Goal: Obtain resource: Obtain resource

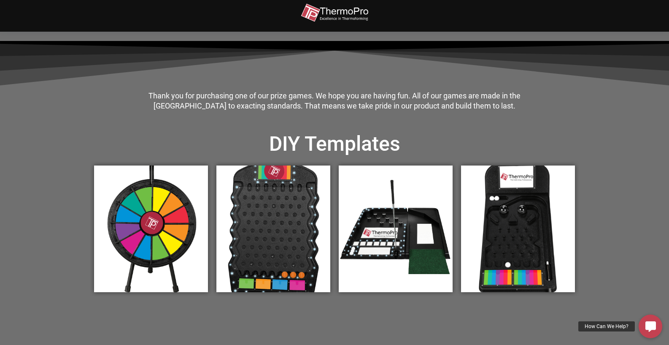
scroll to position [207, 0]
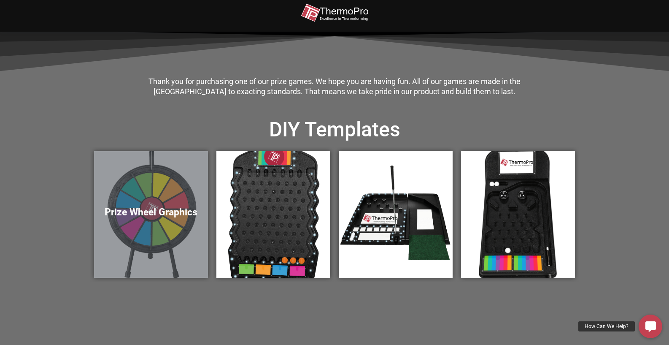
click at [143, 210] on h5 "Prize Wheel Graphics" at bounding box center [150, 212] width 97 height 12
click at [153, 195] on div "Prize Wheel Graphics" at bounding box center [151, 214] width 114 height 127
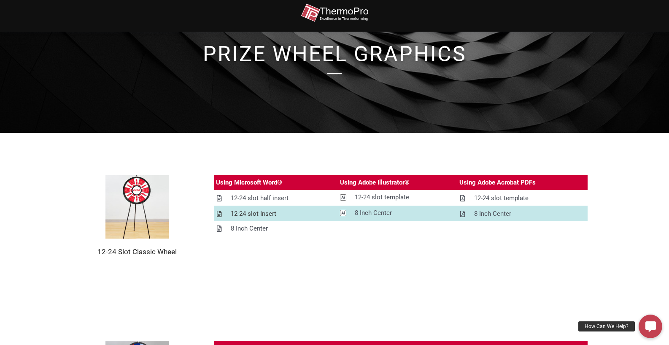
scroll to position [44, 0]
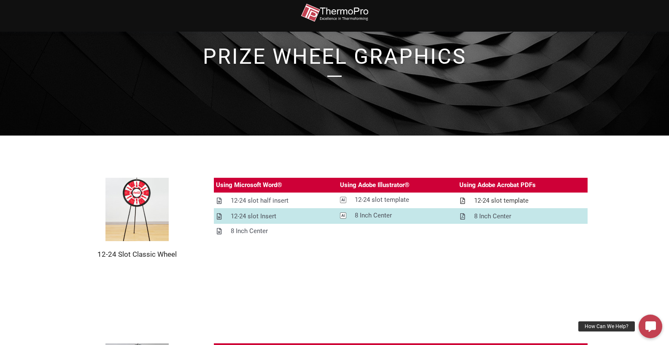
click at [488, 200] on div "12-24 slot template" at bounding box center [501, 200] width 54 height 11
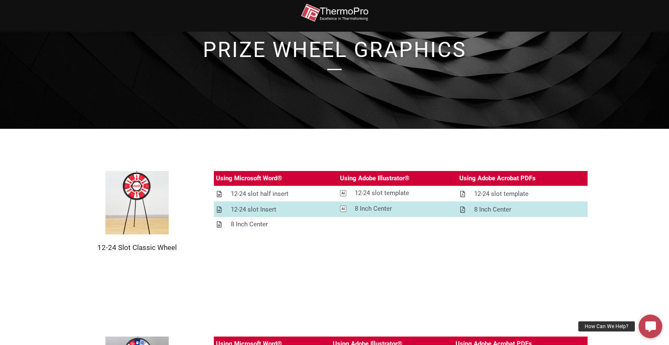
scroll to position [55, 0]
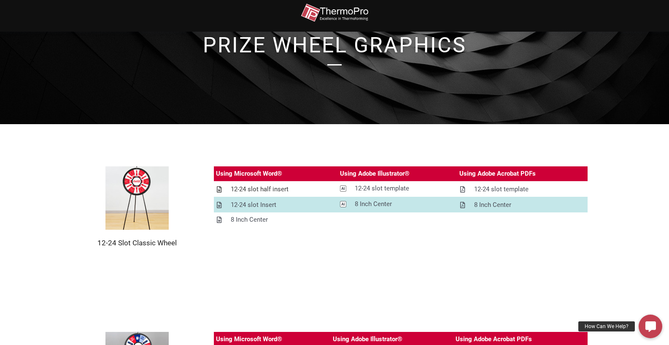
click at [263, 189] on div "12-24 slot half insert" at bounding box center [260, 189] width 58 height 11
click at [340, 43] on h1 "prize Wheel Graphics" at bounding box center [334, 45] width 481 height 21
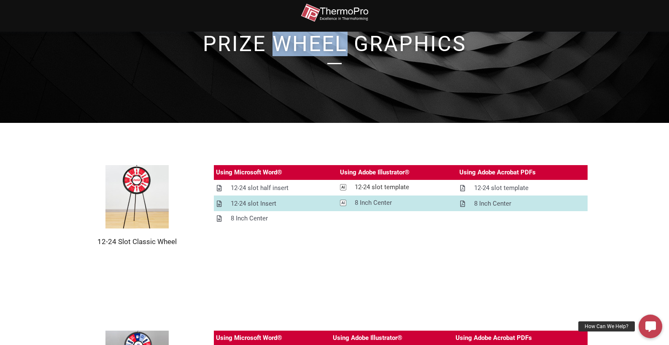
click at [379, 187] on div "12-24 slot template" at bounding box center [382, 187] width 54 height 11
click at [338, 43] on h1 "prize Wheel Graphics" at bounding box center [334, 43] width 481 height 21
